Goal: Transaction & Acquisition: Purchase product/service

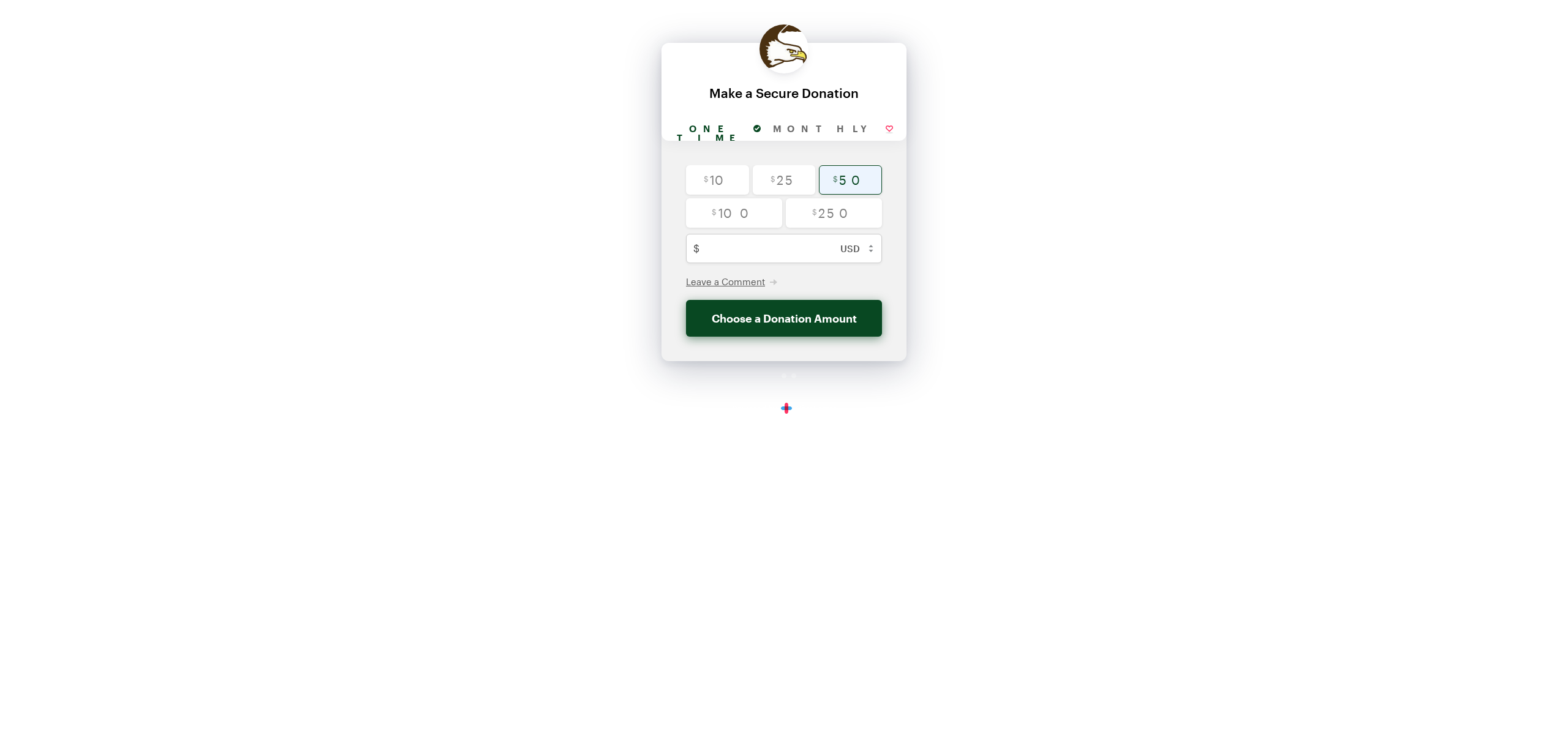
click at [847, 177] on input "radio" at bounding box center [850, 180] width 63 height 29
radio input "true"
type input "50"
checkbox input "false"
click at [789, 320] on button "Donate $50" at bounding box center [784, 318] width 196 height 37
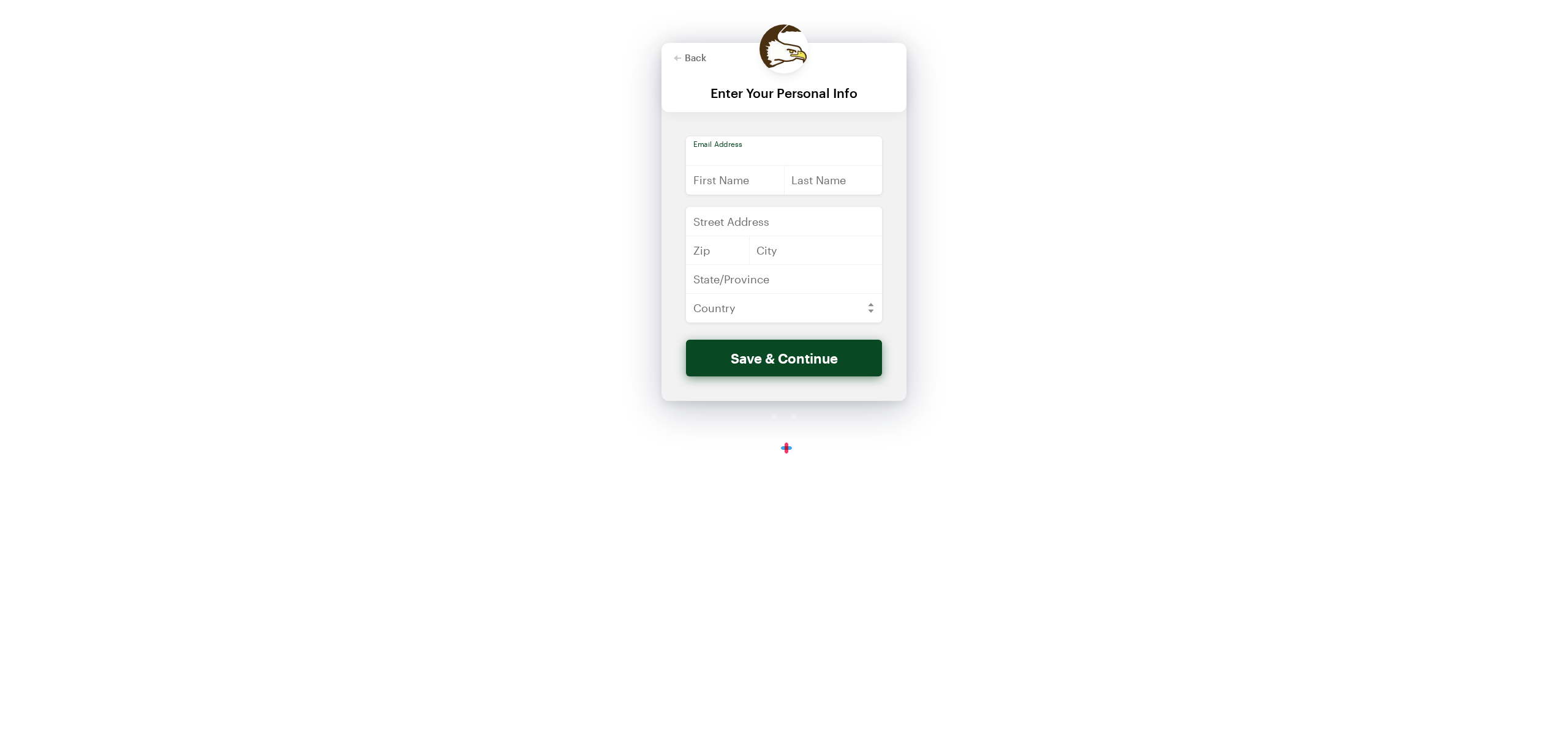
click at [753, 152] on input "email" at bounding box center [784, 151] width 196 height 29
type input "[EMAIL_ADDRESS][DOMAIN_NAME]"
type input "[PERSON_NAME]"
type input "[STREET_ADDRESS]"
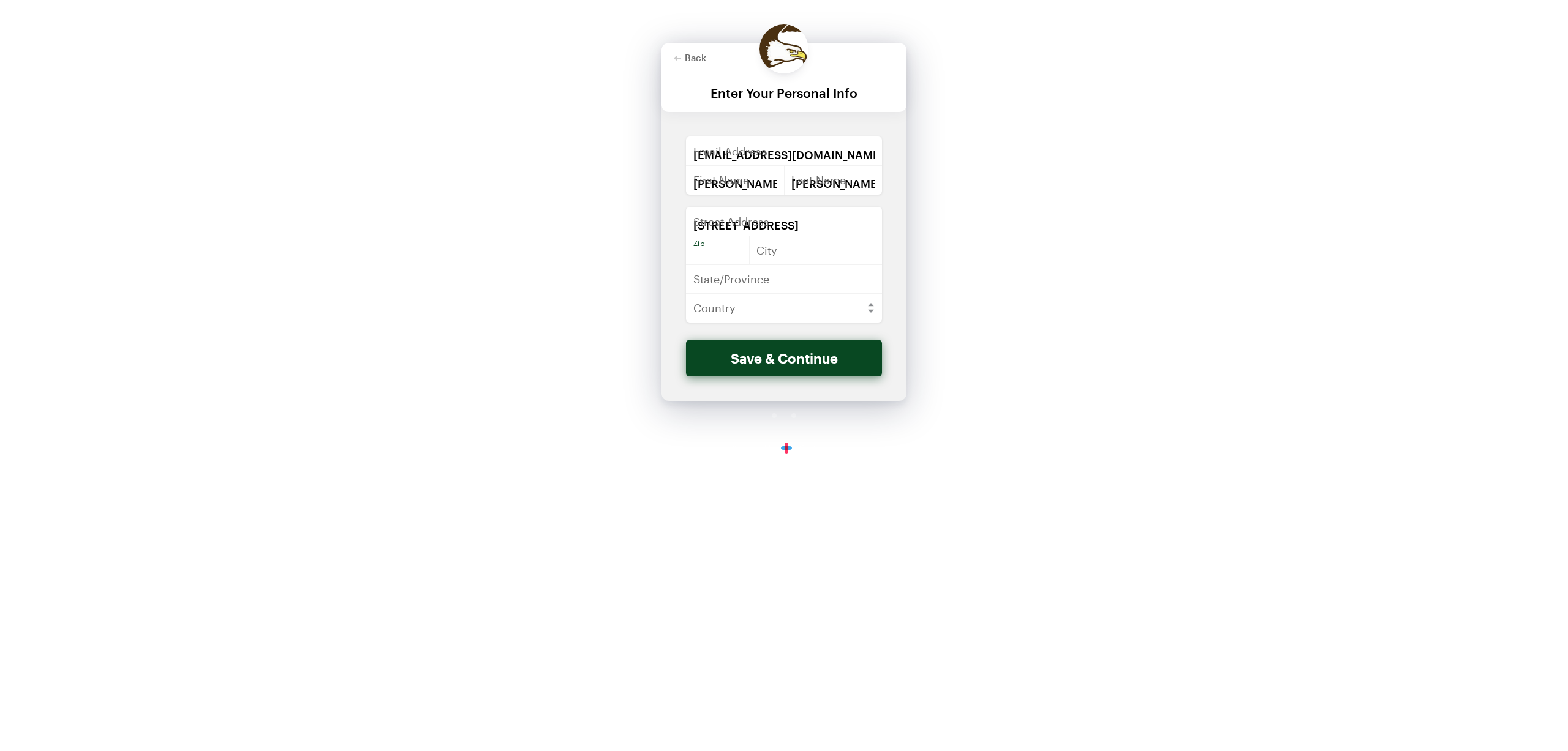
type input "55117"
type input "Saint [PERSON_NAME]"
click at [755, 288] on input "text" at bounding box center [784, 279] width 196 height 29
type input "MN"
select select "US"
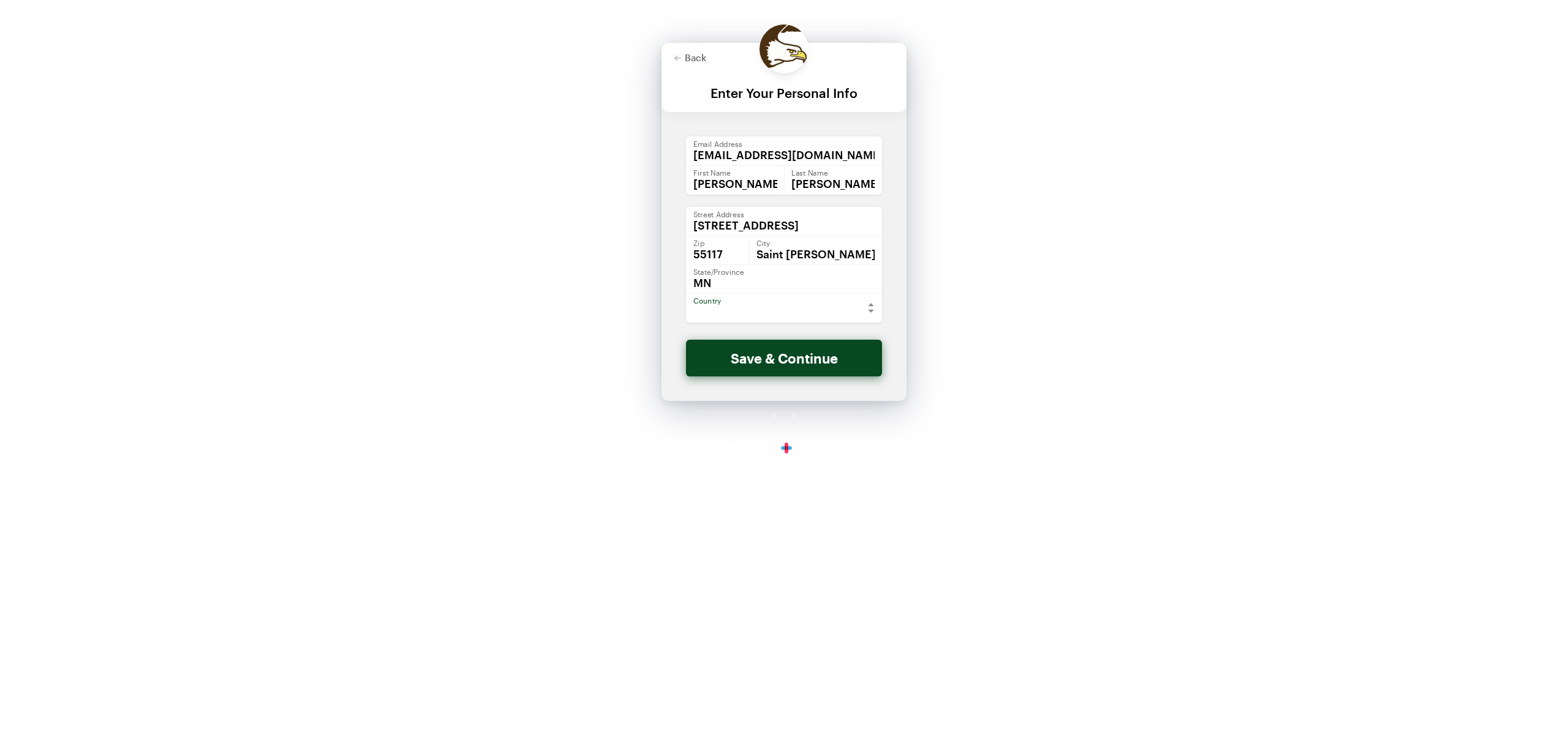
click option "[GEOGRAPHIC_DATA]" at bounding box center [0, 0] width 0 height 0
click at [816, 363] on button "Save & Continue" at bounding box center [784, 358] width 196 height 37
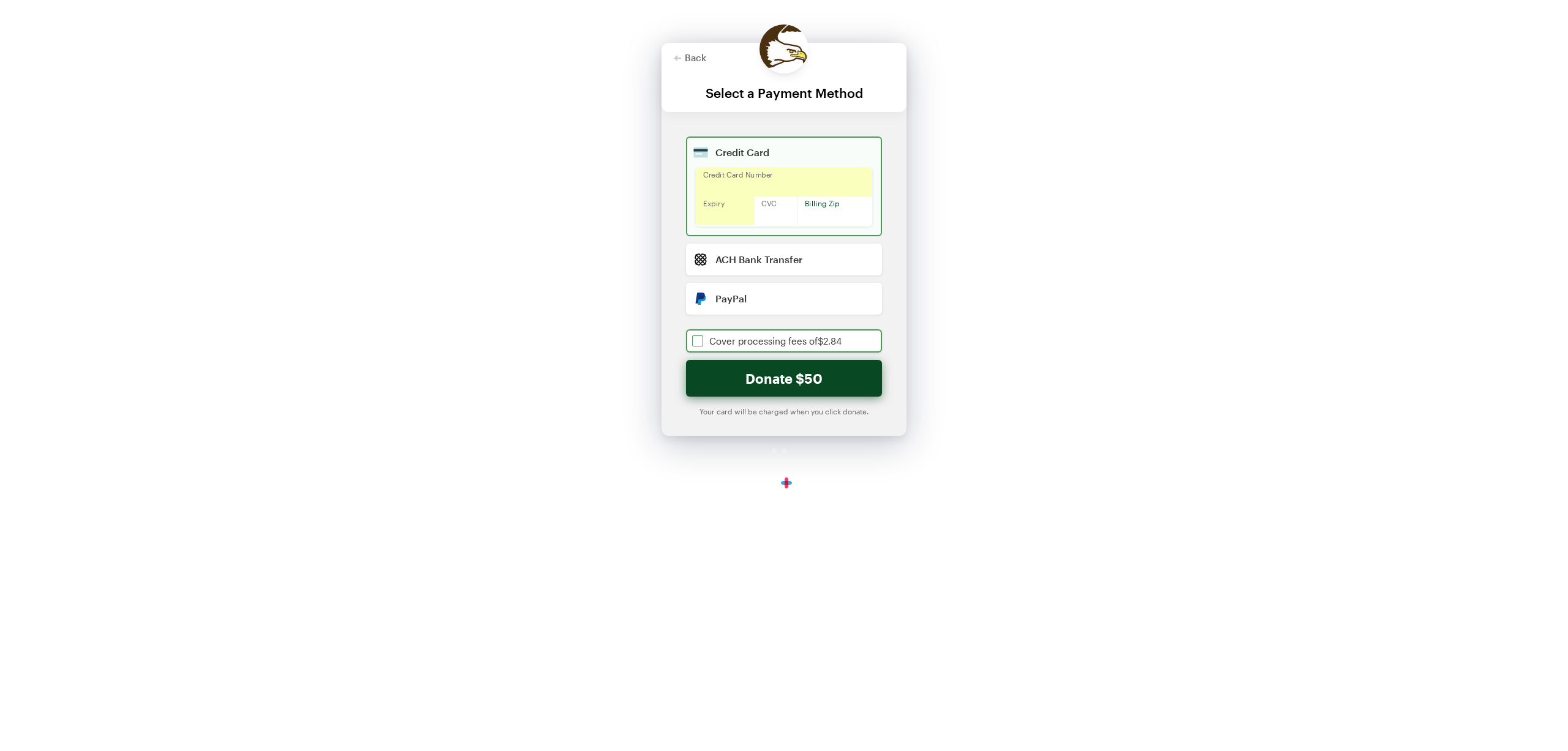
click at [696, 343] on input "checkbox" at bounding box center [784, 341] width 196 height 23
click at [785, 382] on button "Donate $52.84" at bounding box center [784, 378] width 196 height 37
checkbox input "true"
